Goal: Information Seeking & Learning: Learn about a topic

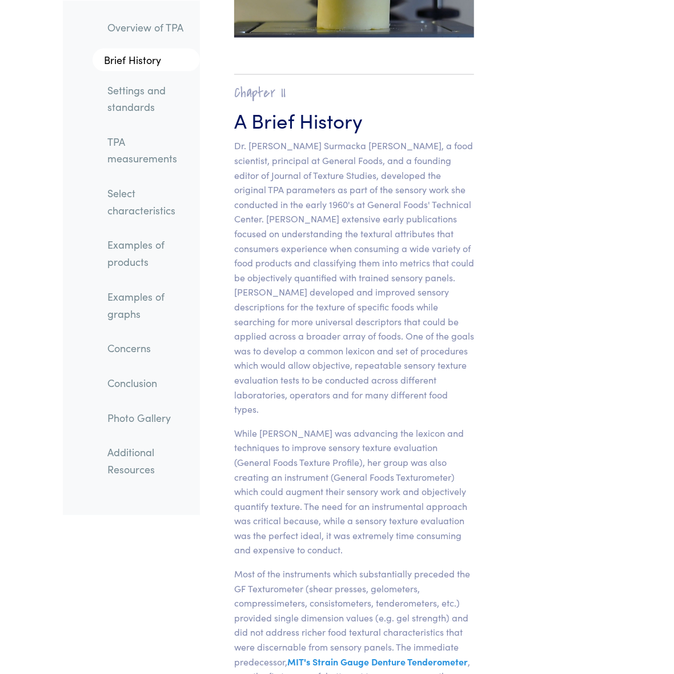
scroll to position [1028, 0]
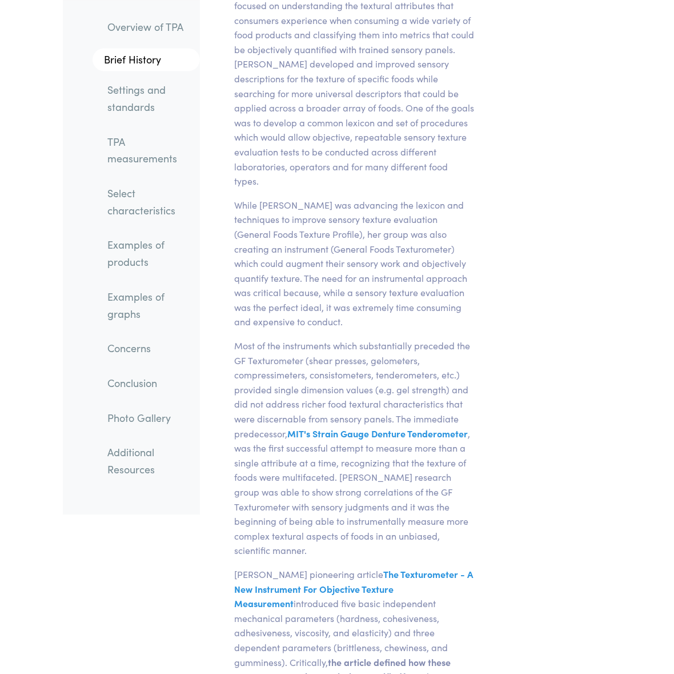
click at [157, 196] on link "Select characteristics" at bounding box center [149, 201] width 102 height 43
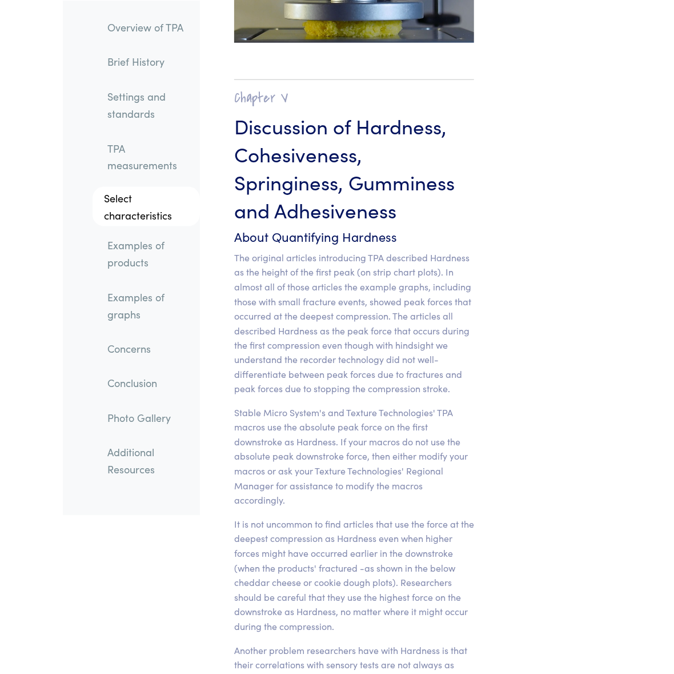
scroll to position [11142, 0]
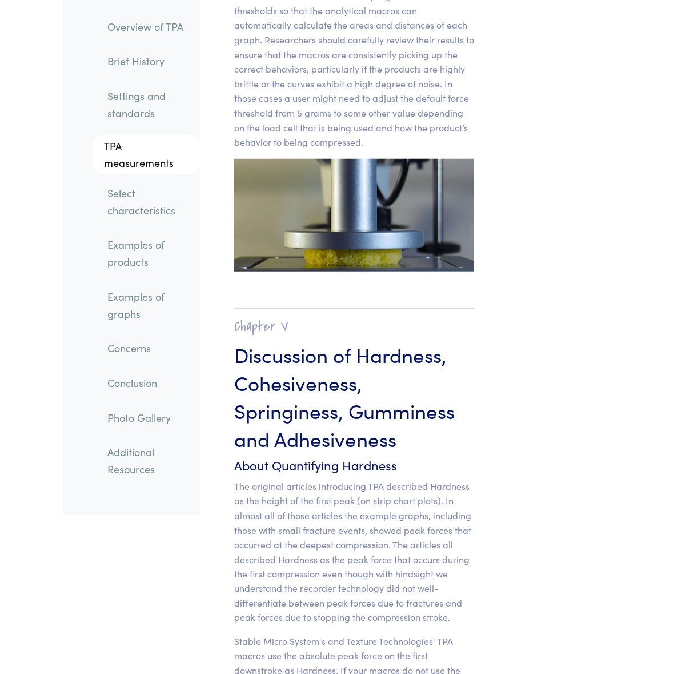
click at [130, 201] on link "Select characteristics" at bounding box center [149, 201] width 102 height 43
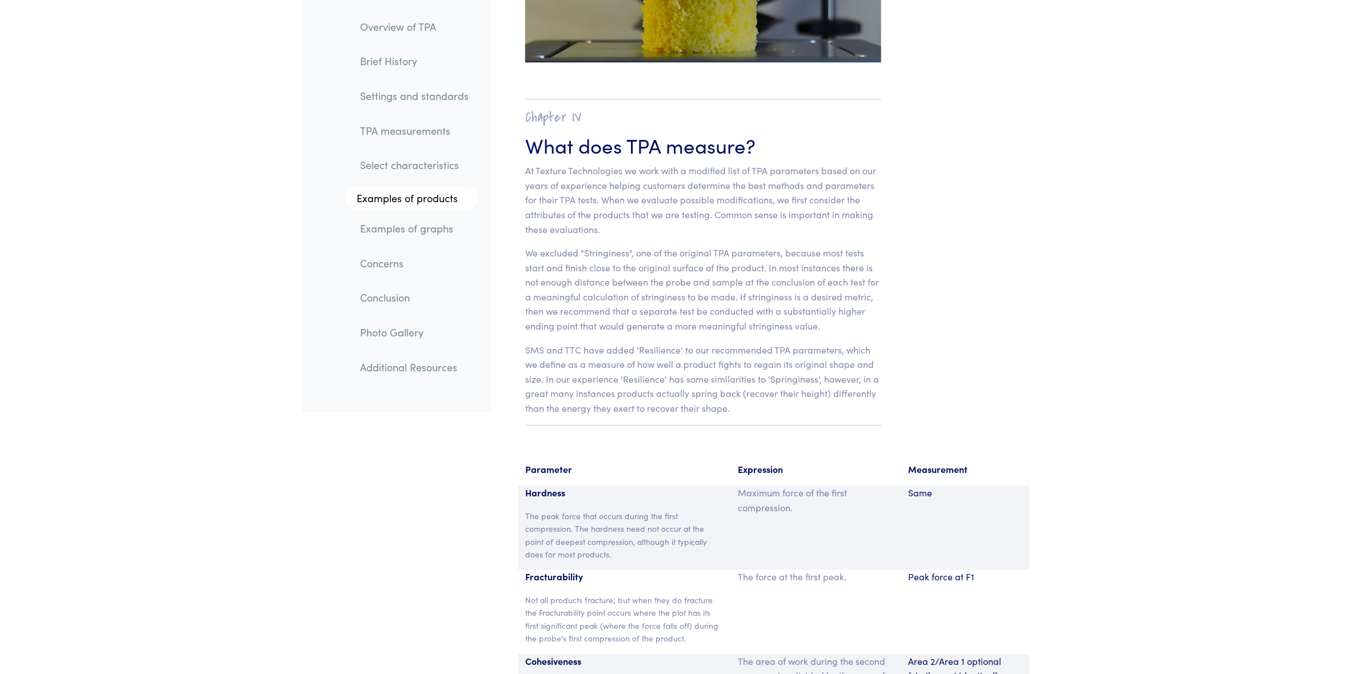
scroll to position [7014, 0]
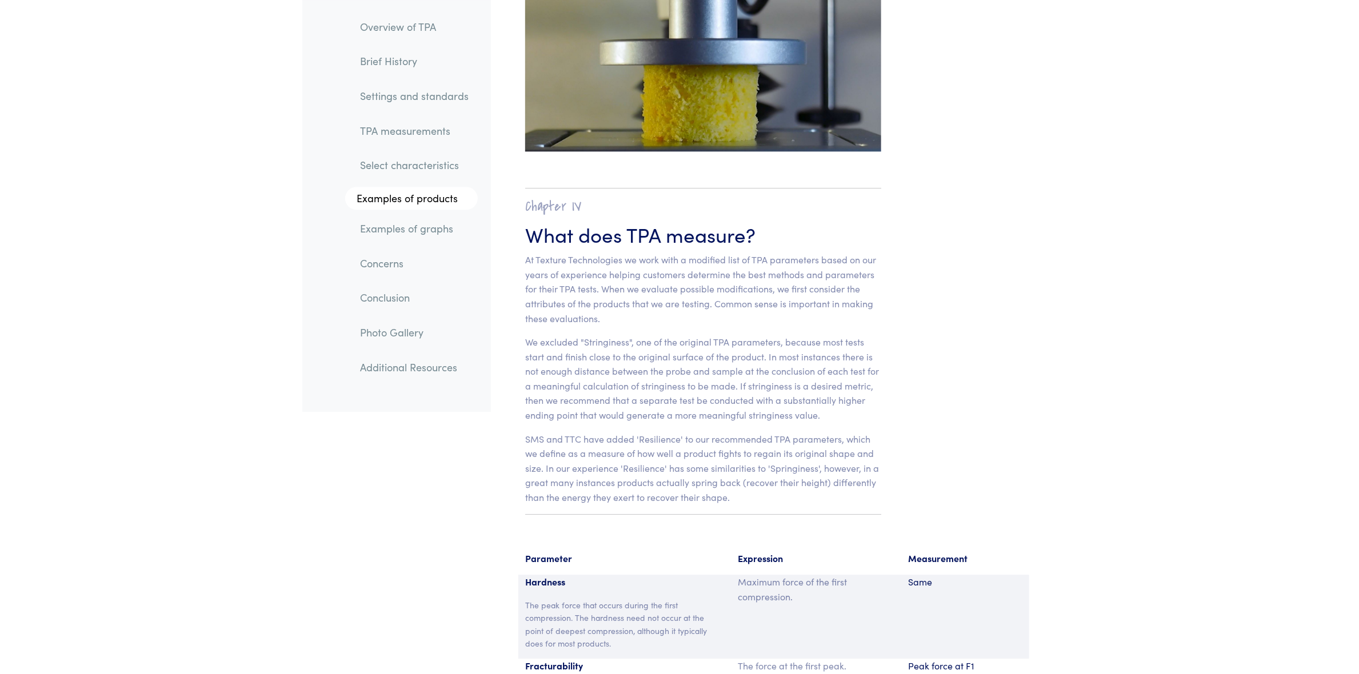
click at [522, 486] on section "Chapter IV What does TPA measure? At Texture Technologies we work with a modifi…" at bounding box center [703, 351] width 411 height 373
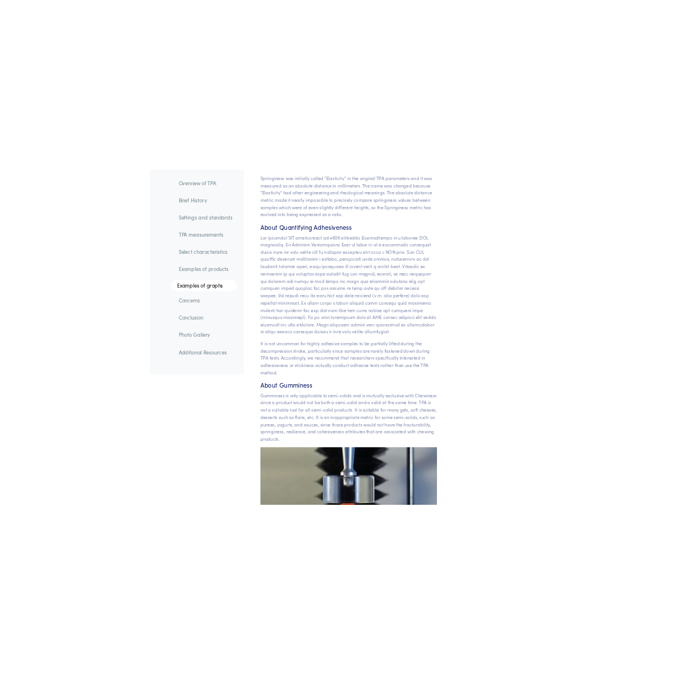
scroll to position [10567, 0]
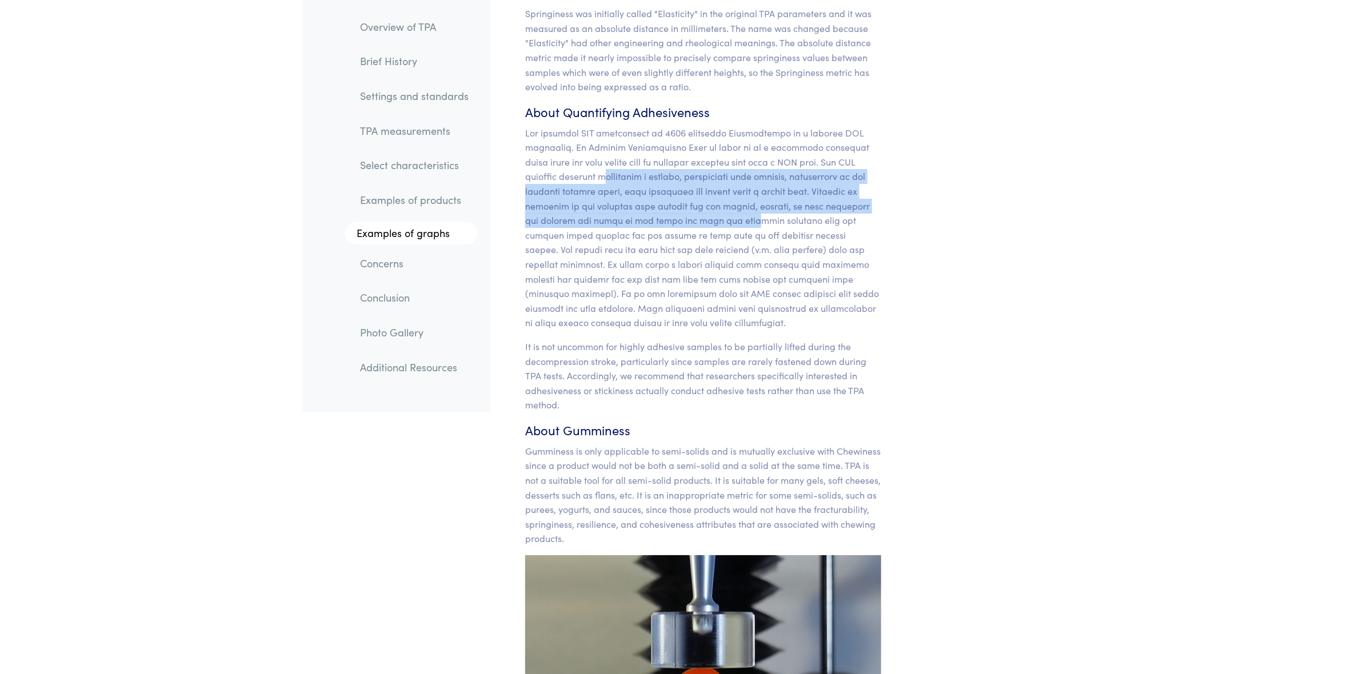
drag, startPoint x: 608, startPoint y: 146, endPoint x: 742, endPoint y: 187, distance: 140.3
click at [674, 187] on p at bounding box center [703, 228] width 356 height 205
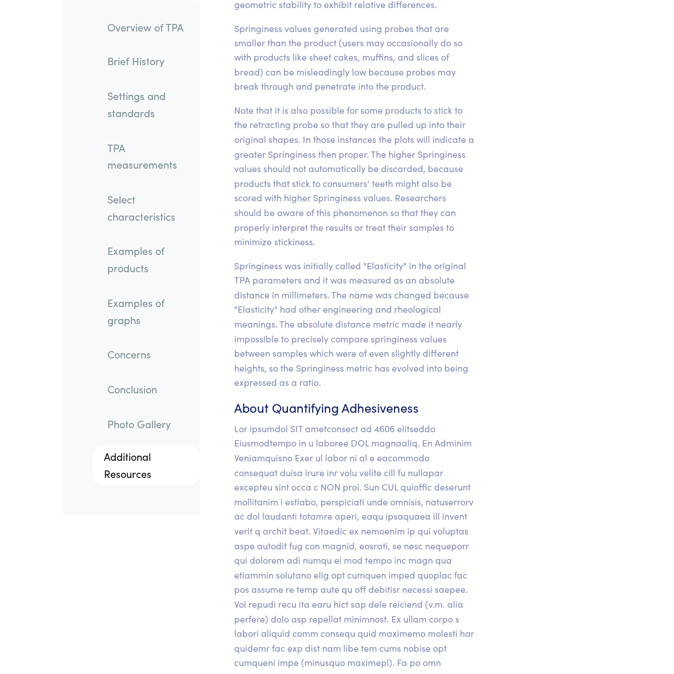
scroll to position [13661, 0]
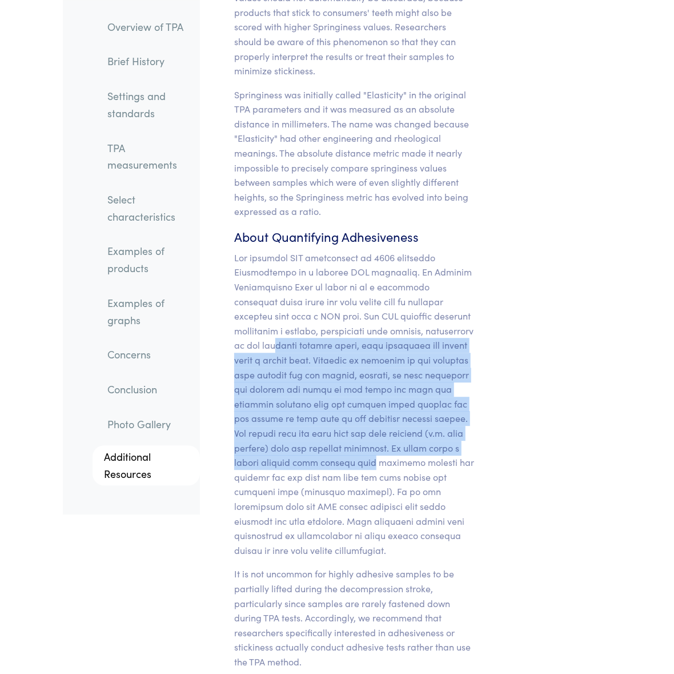
drag, startPoint x: 327, startPoint y: 275, endPoint x: 405, endPoint y: 389, distance: 138.6
click at [405, 389] on p at bounding box center [354, 403] width 240 height 307
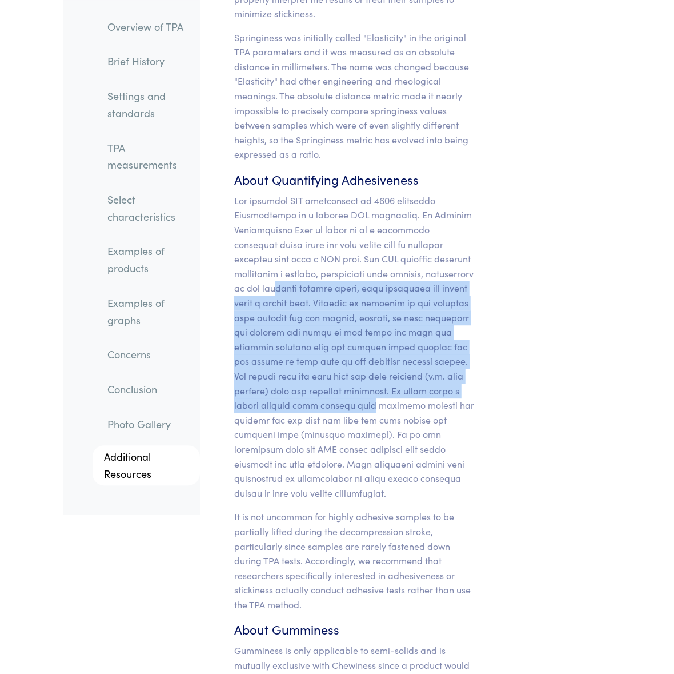
scroll to position [13775, 0]
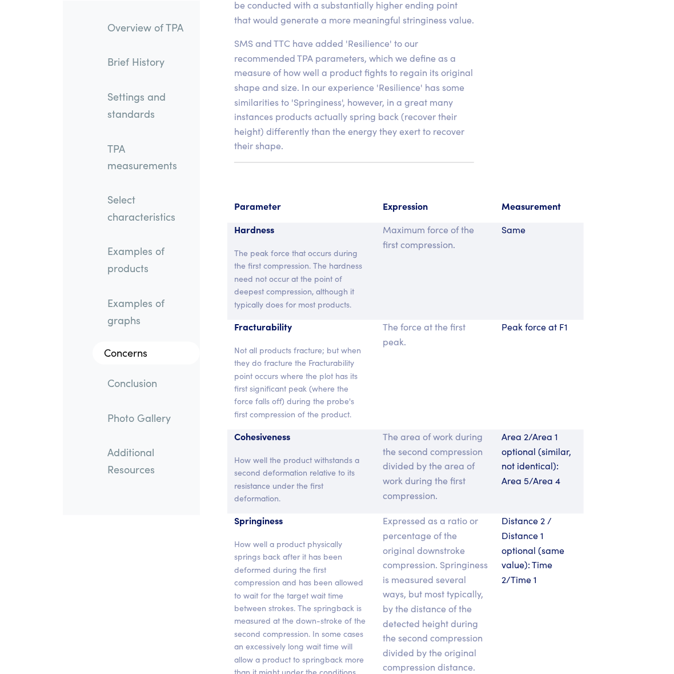
scroll to position [9694, 0]
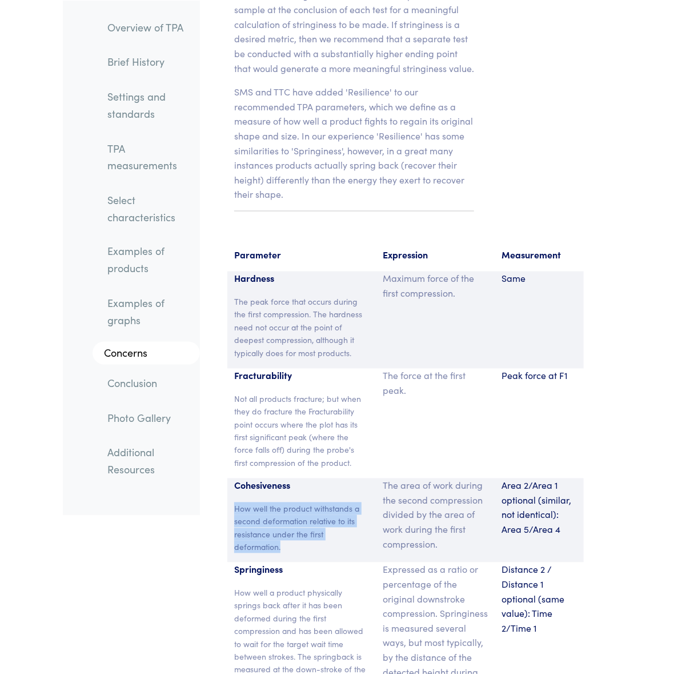
drag, startPoint x: 283, startPoint y: 502, endPoint x: 235, endPoint y: 458, distance: 65.5
click at [235, 502] on p "How well the product withstands a second deformation relative to its resistance…" at bounding box center [301, 527] width 135 height 51
copy p "How well the product withstands a second deformation relative to its resistance…"
